Goal: Information Seeking & Learning: Learn about a topic

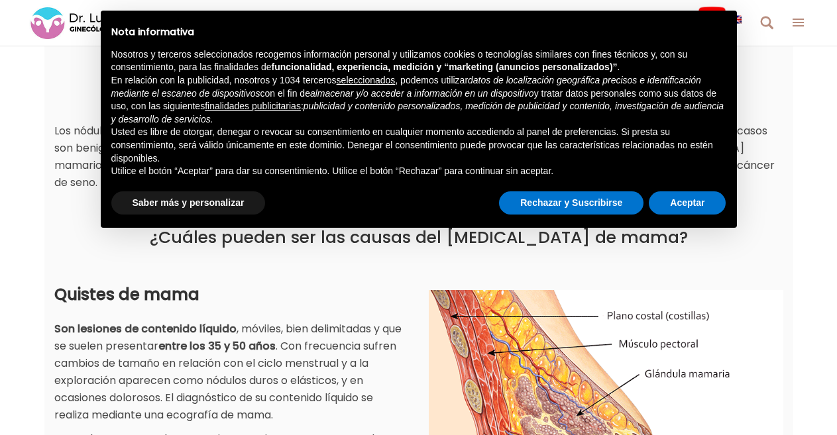
scroll to position [265, 0]
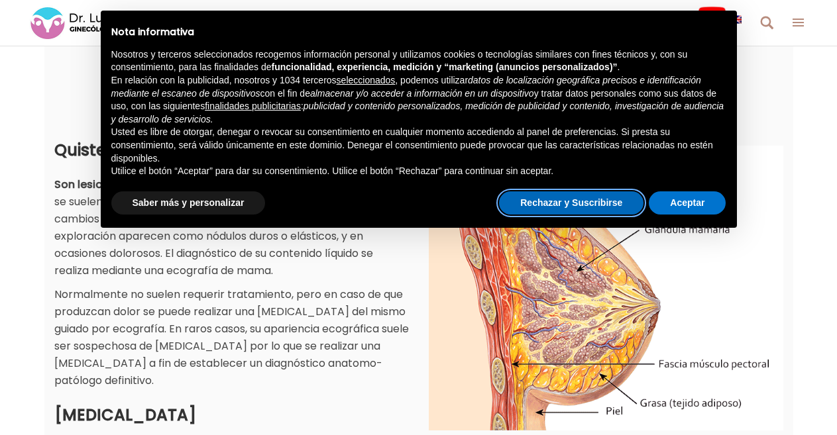
click at [586, 200] on button "Rechazar y Suscribirse" at bounding box center [571, 204] width 145 height 24
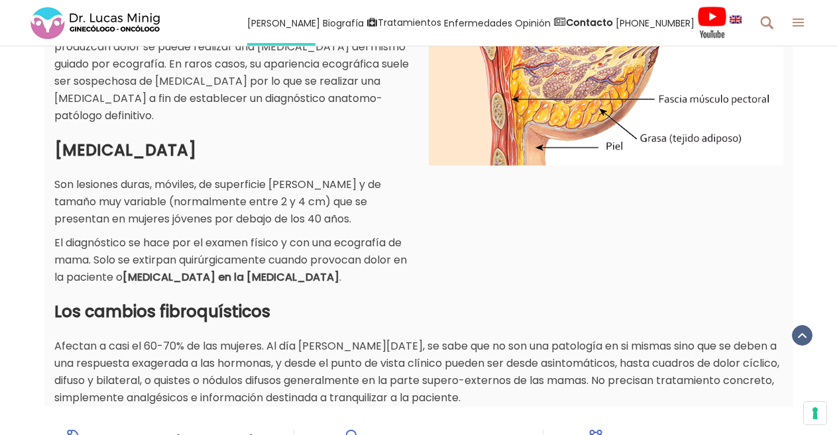
scroll to position [579, 0]
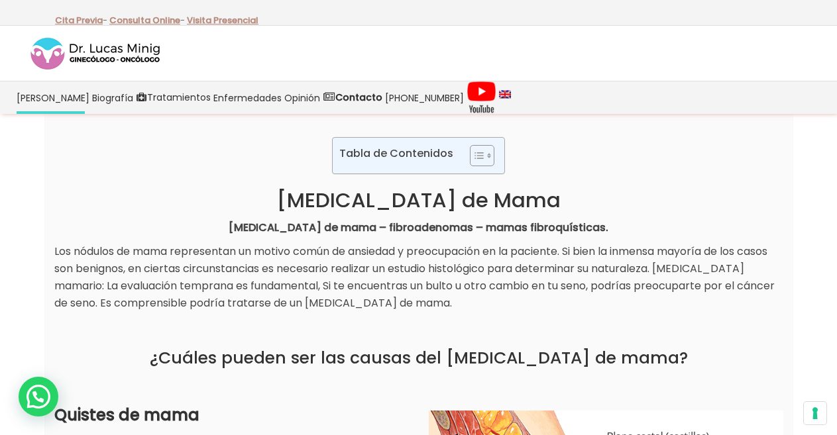
click at [412, 157] on p "Tabla de Contenidos" at bounding box center [396, 153] width 114 height 15
click at [477, 157] on icon "Toggle Table of Content" at bounding box center [479, 155] width 13 height 13
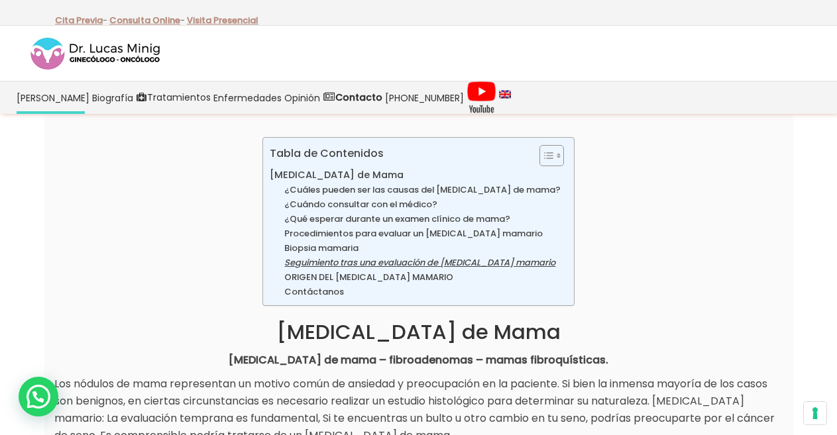
click at [369, 266] on link "Seguimiento tras una evaluación de [MEDICAL_DATA] mamario" at bounding box center [419, 264] width 271 height 14
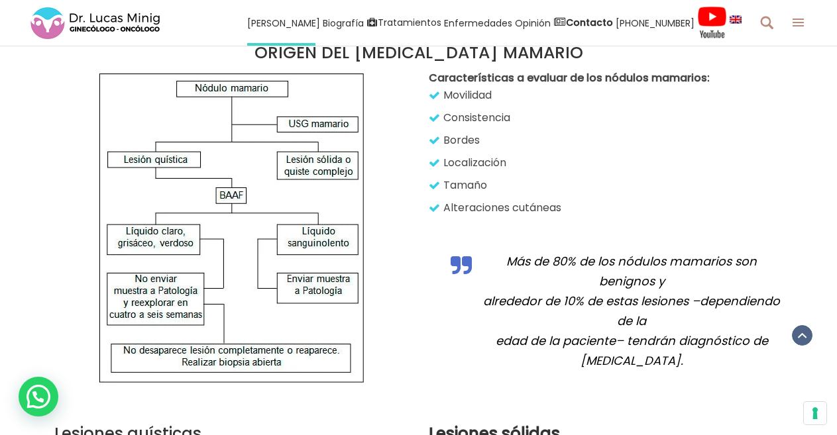
scroll to position [2949, 0]
